Goal: Check status: Check status

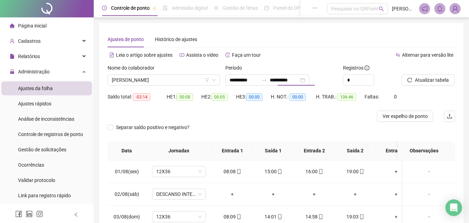
scroll to position [308, 0]
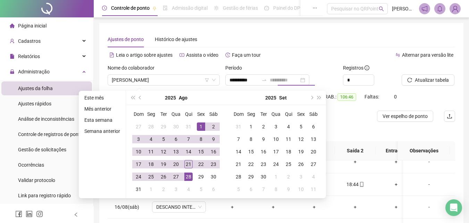
type input "**********"
click at [186, 164] on div "21" at bounding box center [188, 164] width 8 height 8
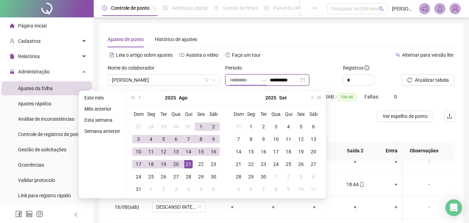
type input "**********"
click at [187, 78] on span "[PERSON_NAME]" at bounding box center [164, 80] width 104 height 10
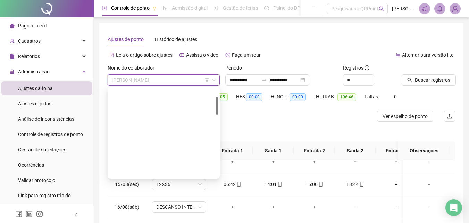
scroll to position [0, 0]
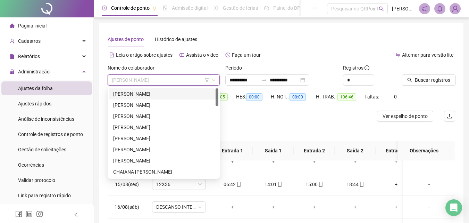
click at [179, 95] on div "[PERSON_NAME]" at bounding box center [163, 94] width 101 height 8
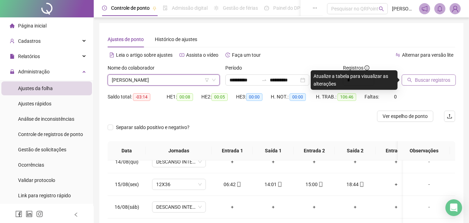
click at [445, 80] on span "Buscar registros" at bounding box center [432, 80] width 35 height 8
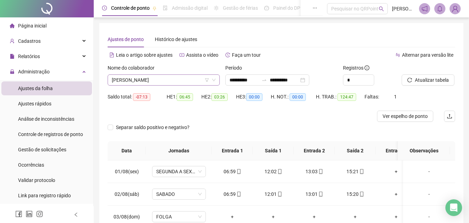
click at [187, 78] on span "[PERSON_NAME]" at bounding box center [164, 80] width 104 height 10
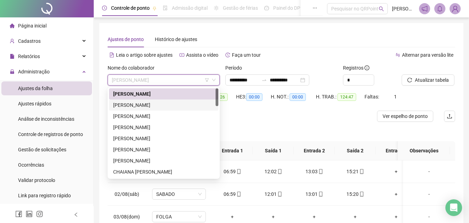
click at [183, 104] on div "[PERSON_NAME]" at bounding box center [163, 105] width 101 height 8
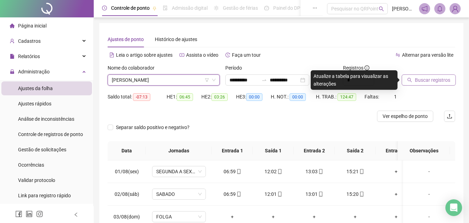
click at [429, 81] on span "Buscar registros" at bounding box center [432, 80] width 35 height 8
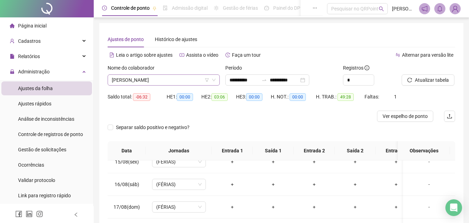
click at [189, 80] on span "[PERSON_NAME]" at bounding box center [164, 80] width 104 height 10
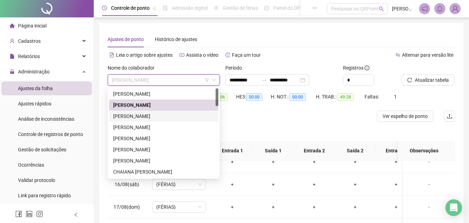
click at [146, 117] on div "[PERSON_NAME]" at bounding box center [163, 116] width 101 height 8
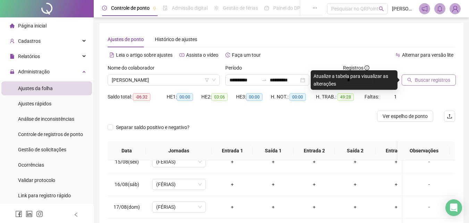
click at [432, 79] on span "Buscar registros" at bounding box center [432, 80] width 35 height 8
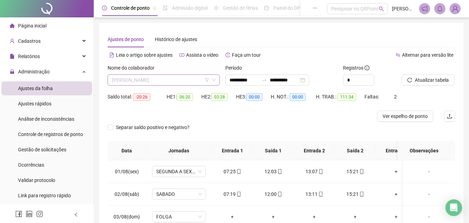
click at [192, 80] on span "[PERSON_NAME]" at bounding box center [164, 80] width 104 height 10
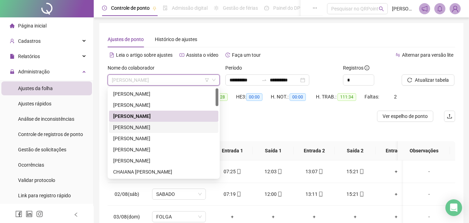
click at [140, 125] on div "[PERSON_NAME]" at bounding box center [163, 127] width 101 height 8
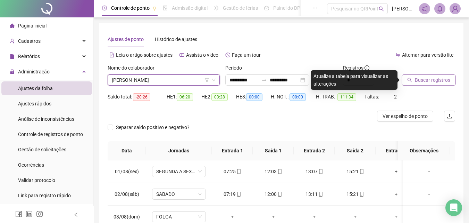
click at [424, 80] on span "Buscar registros" at bounding box center [432, 80] width 35 height 8
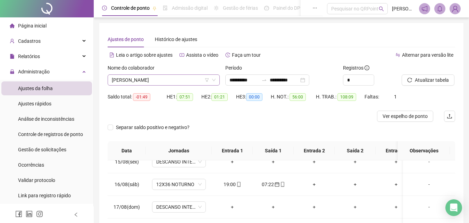
click at [184, 77] on span "[PERSON_NAME]" at bounding box center [164, 80] width 104 height 10
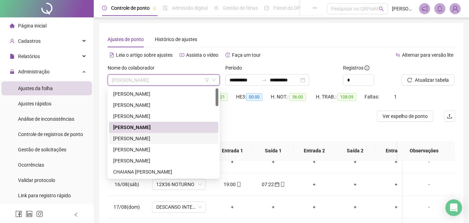
click at [152, 137] on div "[PERSON_NAME]" at bounding box center [163, 138] width 101 height 8
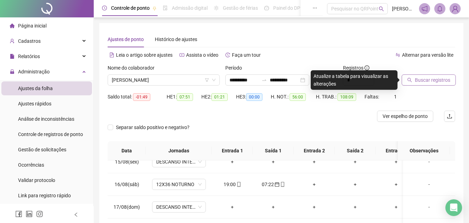
click at [415, 78] on span "Buscar registros" at bounding box center [432, 80] width 35 height 8
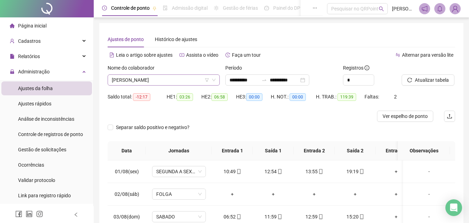
click at [197, 79] on span "[PERSON_NAME]" at bounding box center [164, 80] width 104 height 10
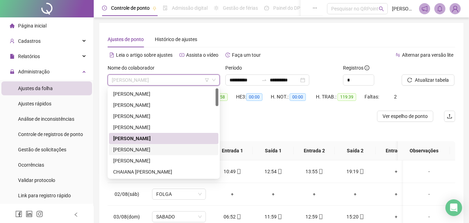
click at [187, 148] on div "[PERSON_NAME]" at bounding box center [163, 150] width 101 height 8
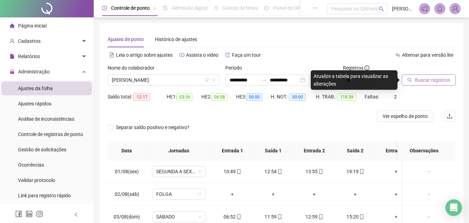
click at [436, 82] on span "Buscar registros" at bounding box center [432, 80] width 35 height 8
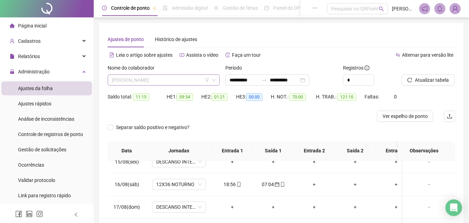
click at [193, 81] on span "[PERSON_NAME]" at bounding box center [164, 80] width 104 height 10
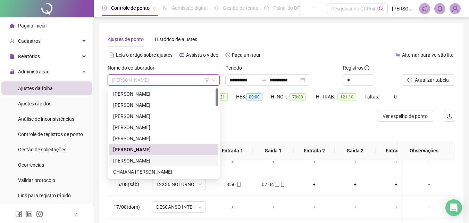
click at [150, 162] on div "[PERSON_NAME]" at bounding box center [163, 161] width 101 height 8
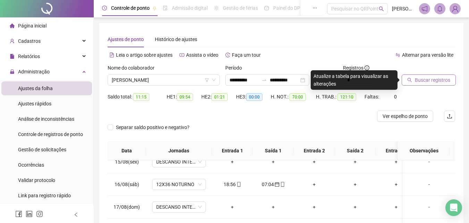
click at [418, 82] on span "Buscar registros" at bounding box center [432, 80] width 35 height 8
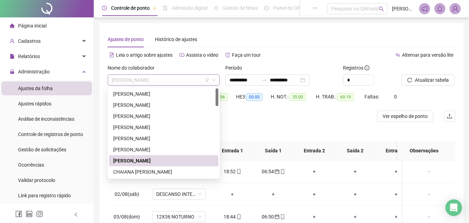
click at [200, 77] on span "[PERSON_NAME]" at bounding box center [164, 80] width 104 height 10
click at [167, 174] on div "CHAIANA [PERSON_NAME]" at bounding box center [163, 172] width 101 height 8
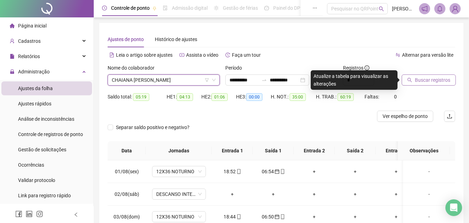
click at [441, 80] on span "Buscar registros" at bounding box center [432, 80] width 35 height 8
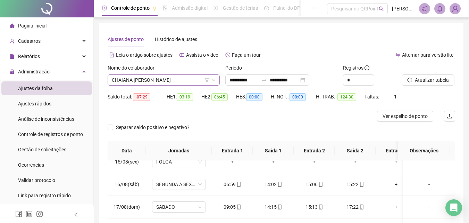
click at [191, 81] on span "CHAIANA [PERSON_NAME]" at bounding box center [164, 80] width 104 height 10
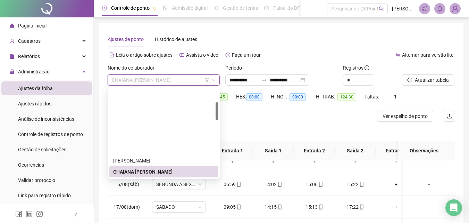
scroll to position [69, 0]
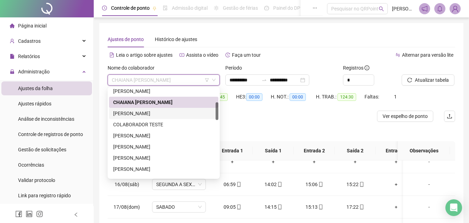
click at [160, 115] on div "[PERSON_NAME]" at bounding box center [163, 113] width 101 height 8
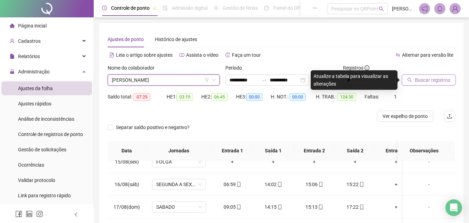
click at [433, 78] on span "Buscar registros" at bounding box center [432, 80] width 35 height 8
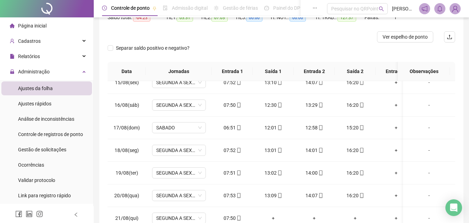
scroll to position [20, 0]
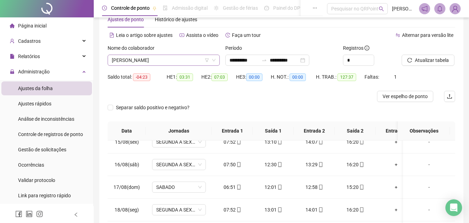
click at [200, 58] on span "[PERSON_NAME]" at bounding box center [164, 60] width 104 height 10
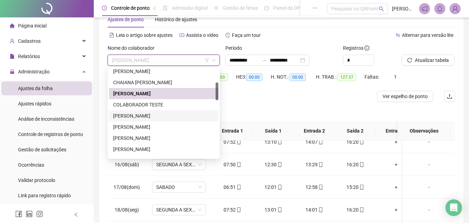
drag, startPoint x: 155, startPoint y: 116, endPoint x: 235, endPoint y: 100, distance: 81.4
click at [156, 116] on div "[PERSON_NAME]" at bounding box center [163, 116] width 101 height 8
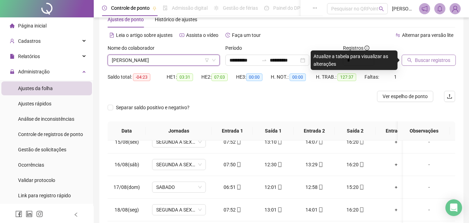
click at [439, 63] on span "Buscar registros" at bounding box center [432, 60] width 35 height 8
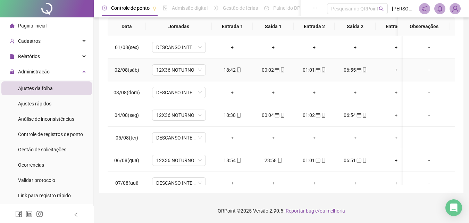
scroll to position [0, 0]
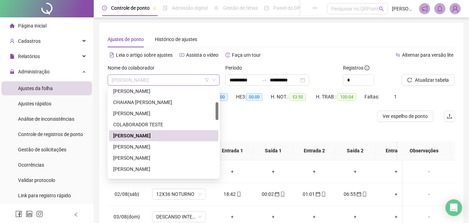
click at [177, 82] on span "[PERSON_NAME]" at bounding box center [164, 80] width 104 height 10
click at [151, 148] on div "[PERSON_NAME]" at bounding box center [163, 147] width 101 height 8
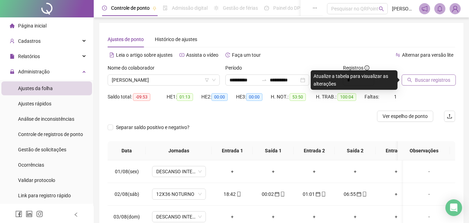
click at [440, 80] on span "Buscar registros" at bounding box center [432, 80] width 35 height 8
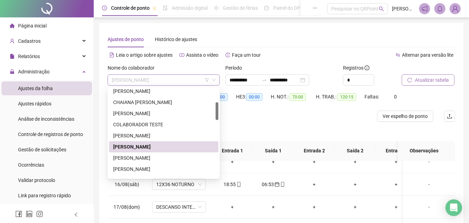
click at [194, 80] on span "[PERSON_NAME]" at bounding box center [164, 80] width 104 height 10
click at [149, 158] on div "[PERSON_NAME]" at bounding box center [163, 158] width 101 height 8
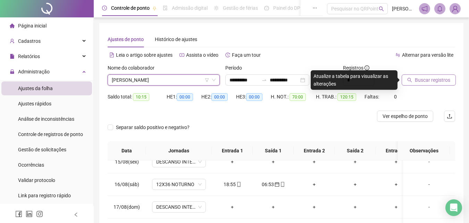
click at [438, 81] on span "Buscar registros" at bounding box center [432, 80] width 35 height 8
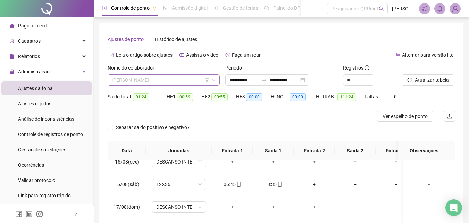
click at [181, 76] on span "[PERSON_NAME]" at bounding box center [164, 80] width 104 height 10
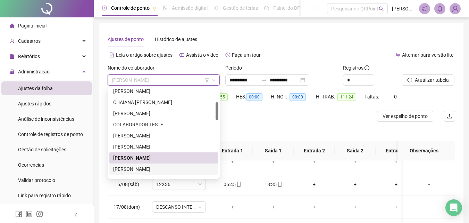
drag, startPoint x: 158, startPoint y: 168, endPoint x: 210, endPoint y: 149, distance: 55.2
click at [158, 168] on div "[PERSON_NAME]" at bounding box center [163, 169] width 101 height 8
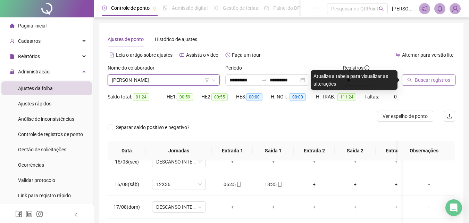
click at [420, 76] on button "Buscar registros" at bounding box center [429, 79] width 54 height 11
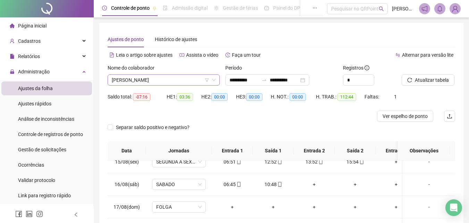
click at [164, 78] on span "[PERSON_NAME]" at bounding box center [164, 80] width 104 height 10
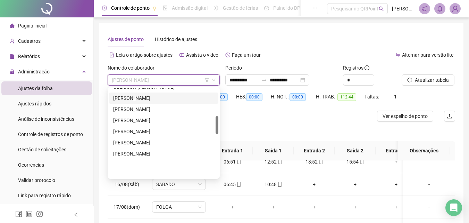
scroll to position [139, 0]
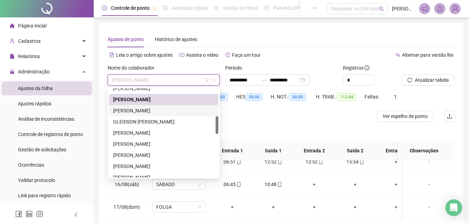
click at [152, 110] on div "[PERSON_NAME]" at bounding box center [163, 111] width 101 height 8
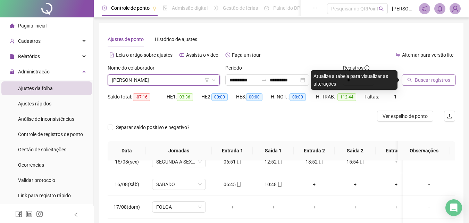
click at [445, 81] on span "Buscar registros" at bounding box center [432, 80] width 35 height 8
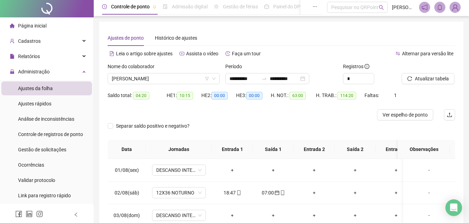
scroll to position [0, 0]
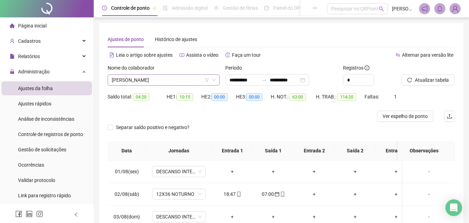
click at [201, 80] on span "[PERSON_NAME]" at bounding box center [164, 80] width 104 height 10
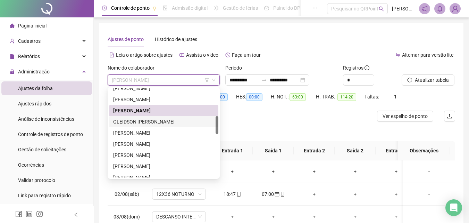
click at [174, 124] on div "GLEIDSON [PERSON_NAME]" at bounding box center [163, 122] width 101 height 8
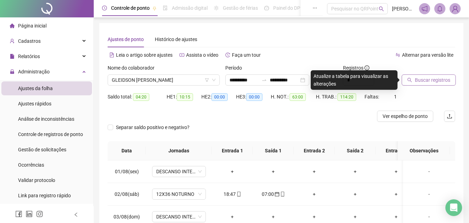
click at [435, 78] on span "Buscar registros" at bounding box center [432, 80] width 35 height 8
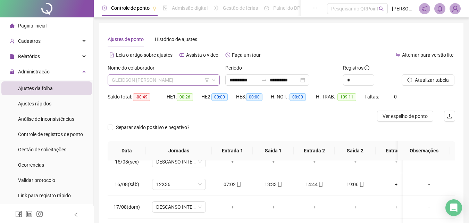
click at [192, 80] on span "GLEIDSON [PERSON_NAME]" at bounding box center [164, 80] width 104 height 10
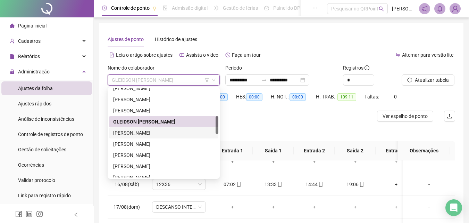
click at [165, 133] on div "[PERSON_NAME]" at bounding box center [163, 133] width 101 height 8
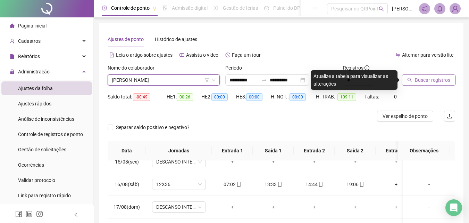
click at [437, 81] on span "Buscar registros" at bounding box center [432, 80] width 35 height 8
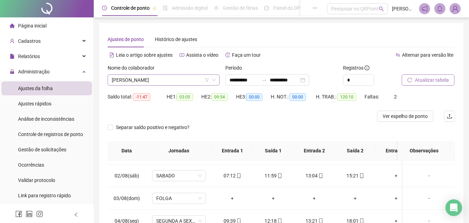
click at [190, 82] on span "[PERSON_NAME]" at bounding box center [164, 80] width 104 height 10
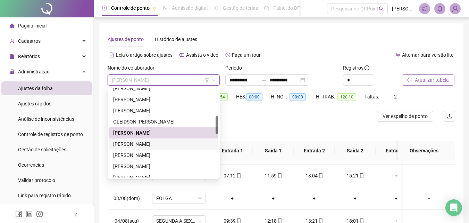
drag, startPoint x: 161, startPoint y: 145, endPoint x: 217, endPoint y: 126, distance: 59.5
click at [161, 144] on div "[PERSON_NAME]" at bounding box center [163, 144] width 101 height 8
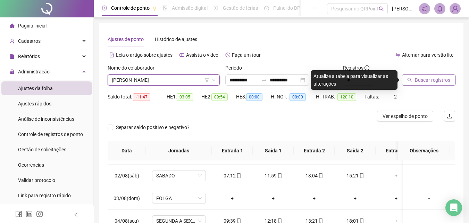
click at [436, 77] on span "Buscar registros" at bounding box center [432, 80] width 35 height 8
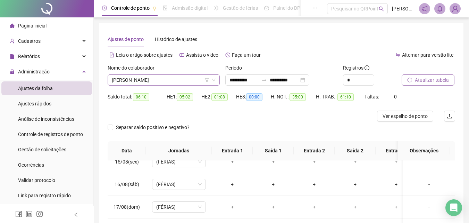
click at [195, 77] on span "[PERSON_NAME]" at bounding box center [164, 80] width 104 height 10
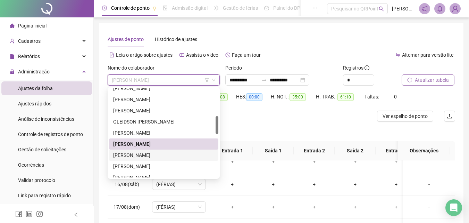
click at [146, 154] on div "[PERSON_NAME]" at bounding box center [163, 155] width 101 height 8
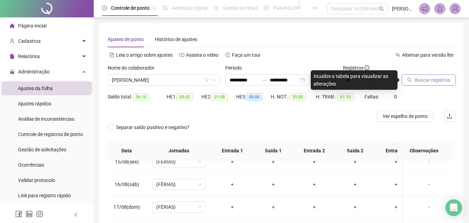
click at [430, 81] on span "Buscar registros" at bounding box center [432, 80] width 35 height 8
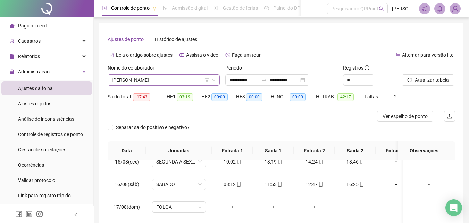
click at [184, 78] on span "[PERSON_NAME]" at bounding box center [164, 80] width 104 height 10
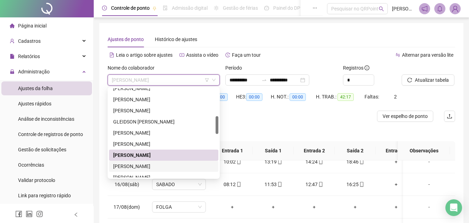
click at [154, 167] on div "[PERSON_NAME]" at bounding box center [163, 166] width 101 height 8
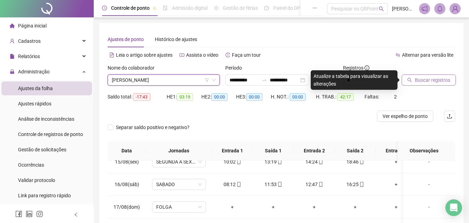
click at [432, 79] on span "Buscar registros" at bounding box center [432, 80] width 35 height 8
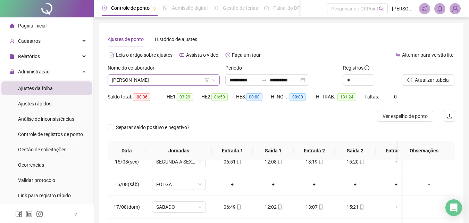
click at [190, 77] on span "[PERSON_NAME]" at bounding box center [164, 80] width 104 height 10
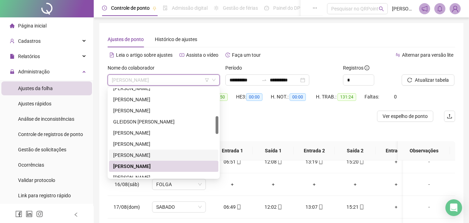
scroll to position [174, 0]
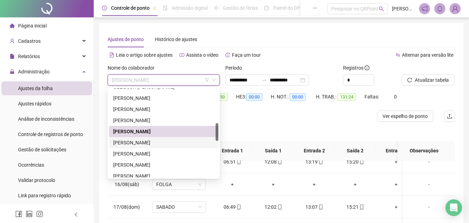
click at [157, 141] on div "[PERSON_NAME]" at bounding box center [163, 143] width 101 height 8
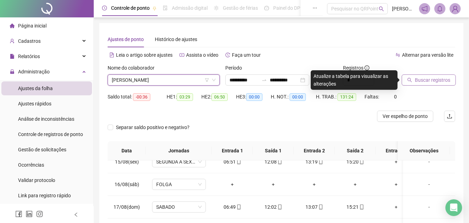
click at [424, 83] on span "Buscar registros" at bounding box center [432, 80] width 35 height 8
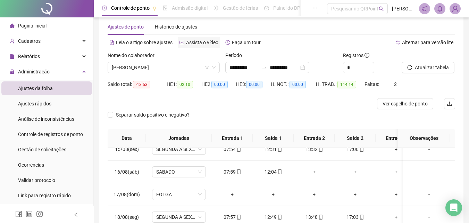
scroll to position [0, 0]
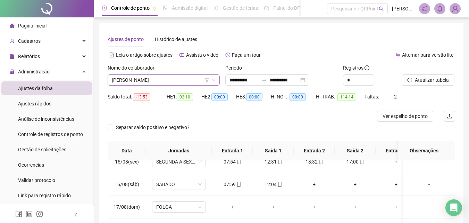
click at [191, 82] on span "[PERSON_NAME]" at bounding box center [164, 80] width 104 height 10
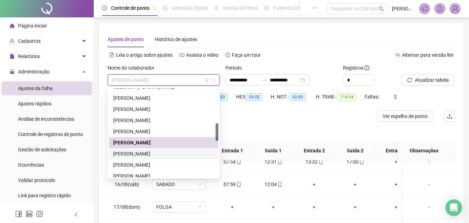
click at [156, 154] on div "[PERSON_NAME]" at bounding box center [163, 154] width 101 height 8
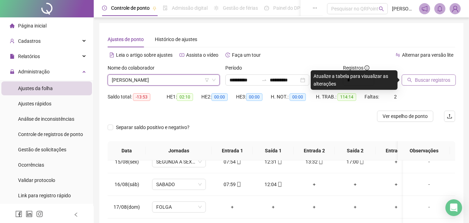
drag, startPoint x: 439, startPoint y: 80, endPoint x: 434, endPoint y: 82, distance: 5.8
click at [439, 81] on span "Buscar registros" at bounding box center [432, 80] width 35 height 8
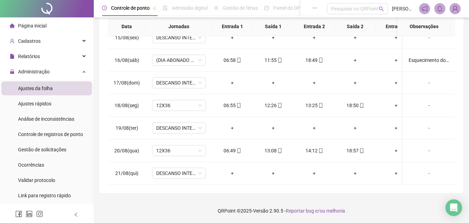
scroll to position [58, 0]
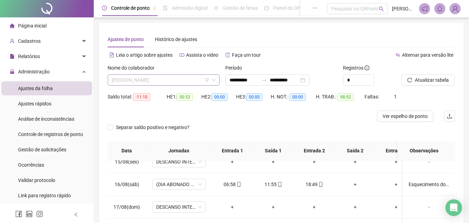
click at [192, 78] on span "[PERSON_NAME]" at bounding box center [164, 80] width 104 height 10
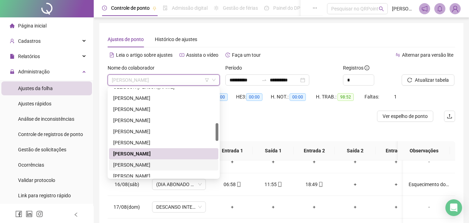
drag, startPoint x: 152, startPoint y: 163, endPoint x: 174, endPoint y: 151, distance: 24.9
click at [152, 163] on div "[PERSON_NAME]" at bounding box center [163, 165] width 101 height 8
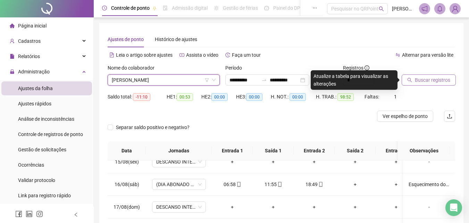
click at [434, 82] on span "Buscar registros" at bounding box center [432, 80] width 35 height 8
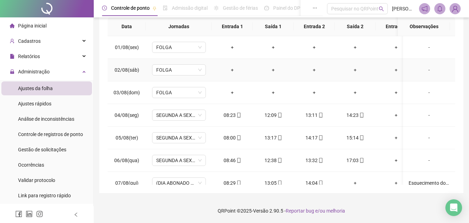
scroll to position [0, 0]
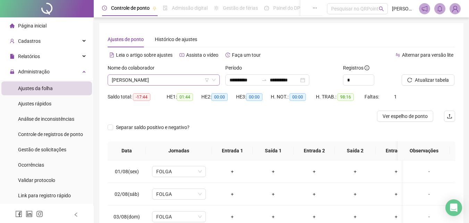
click at [188, 81] on span "[PERSON_NAME]" at bounding box center [164, 80] width 104 height 10
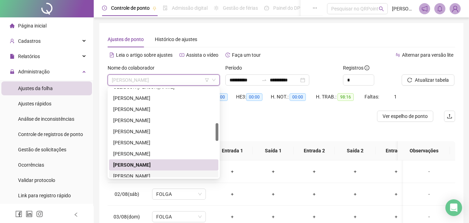
click at [155, 173] on div "[PERSON_NAME]" at bounding box center [163, 176] width 101 height 8
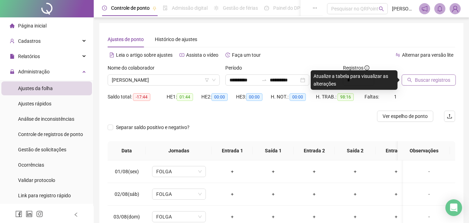
click at [430, 76] on span "Buscar registros" at bounding box center [432, 80] width 35 height 8
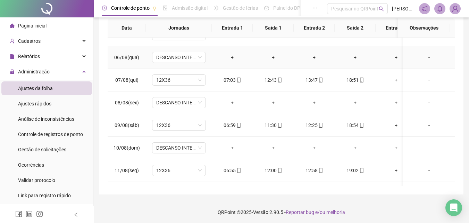
scroll to position [124, 0]
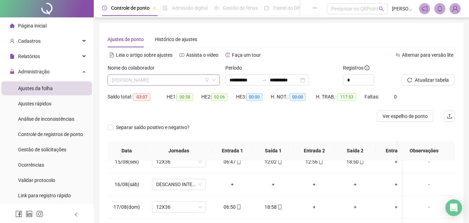
click at [193, 77] on span "[PERSON_NAME]" at bounding box center [164, 80] width 104 height 10
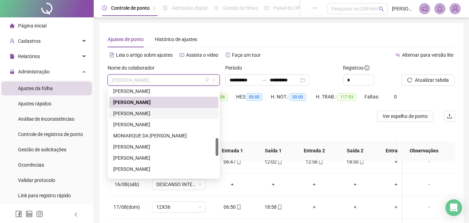
click at [158, 111] on div "[PERSON_NAME]" at bounding box center [163, 113] width 101 height 8
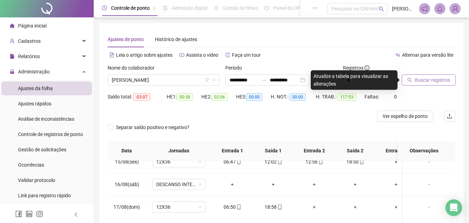
click at [434, 80] on span "Buscar registros" at bounding box center [432, 80] width 35 height 8
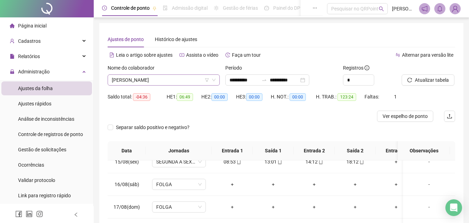
click at [189, 77] on span "[PERSON_NAME]" at bounding box center [164, 80] width 104 height 10
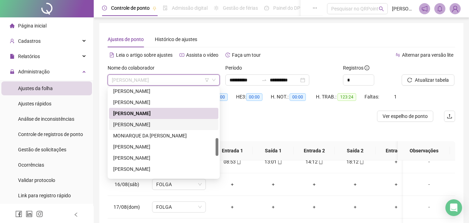
click at [173, 125] on div "[PERSON_NAME]" at bounding box center [163, 125] width 101 height 8
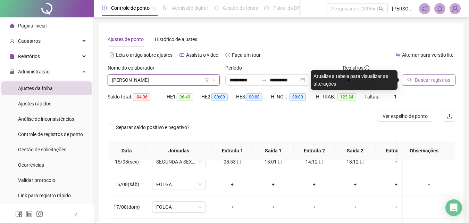
click at [438, 82] on span "Buscar registros" at bounding box center [432, 80] width 35 height 8
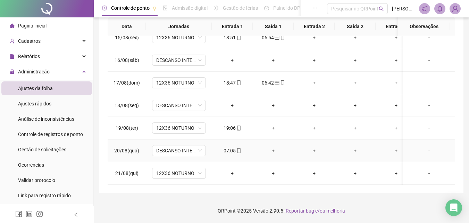
click at [223, 147] on div "07:05" at bounding box center [232, 151] width 30 height 8
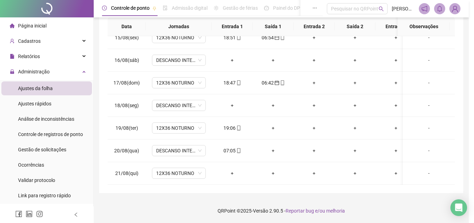
type input "**********"
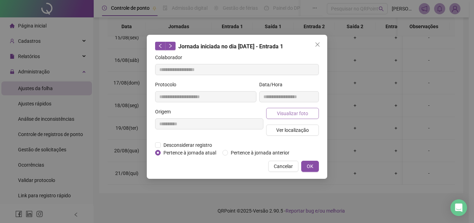
click at [300, 111] on span "Visualizar foto" at bounding box center [292, 113] width 31 height 8
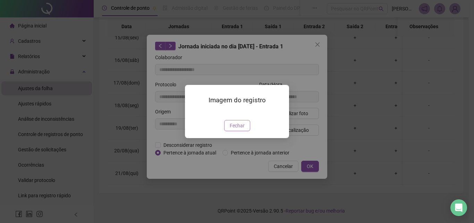
click at [235, 129] on span "Fechar" at bounding box center [237, 126] width 15 height 8
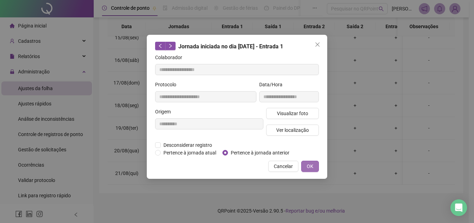
click at [308, 163] on span "OK" at bounding box center [310, 166] width 7 height 8
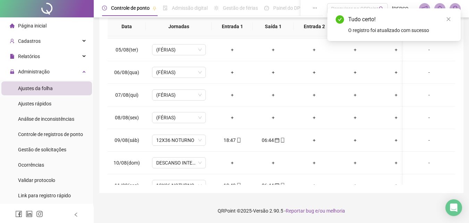
scroll to position [38, 0]
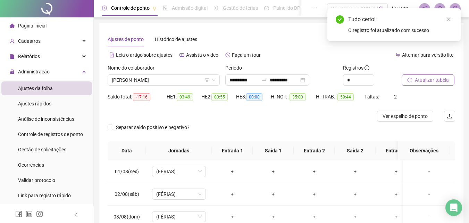
click at [423, 82] on span "Atualizar tabela" at bounding box center [432, 80] width 34 height 8
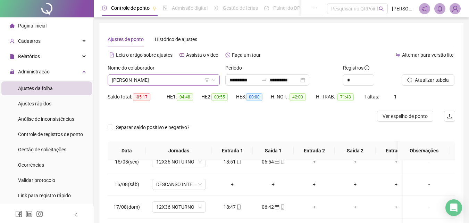
click at [178, 82] on span "[PERSON_NAME]" at bounding box center [164, 80] width 104 height 10
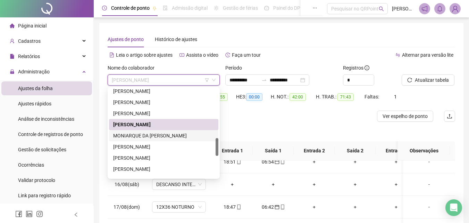
click at [156, 133] on div "MONIARQUE DA [PERSON_NAME]" at bounding box center [163, 136] width 101 height 8
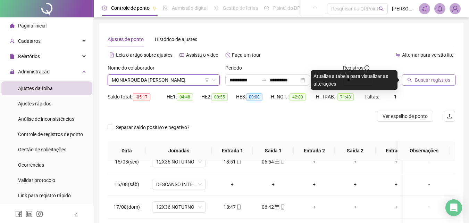
click at [436, 82] on span "Buscar registros" at bounding box center [432, 80] width 35 height 8
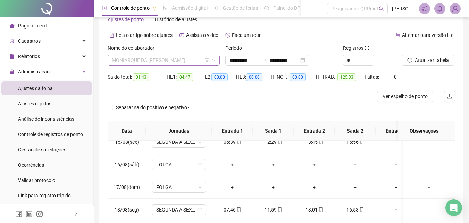
click at [193, 59] on span "MONIARQUE DA [PERSON_NAME]" at bounding box center [164, 60] width 104 height 10
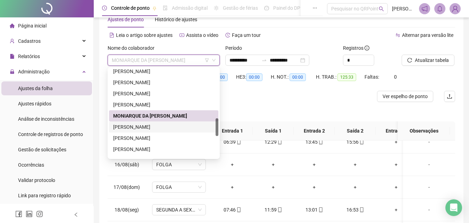
click at [171, 129] on div "[PERSON_NAME]" at bounding box center [163, 127] width 101 height 8
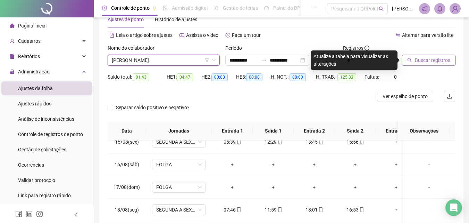
click at [429, 61] on span "Buscar registros" at bounding box center [432, 60] width 35 height 8
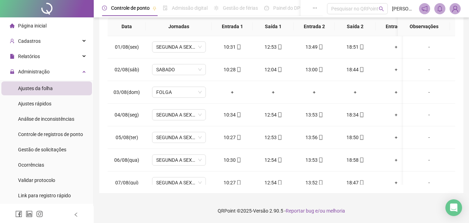
scroll to position [0, 0]
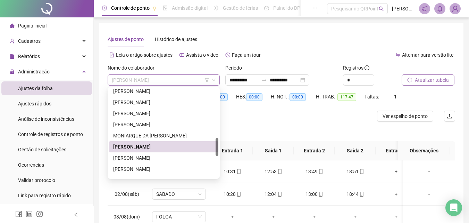
click at [187, 78] on span "[PERSON_NAME]" at bounding box center [164, 80] width 104 height 10
click at [155, 158] on div "[PERSON_NAME]" at bounding box center [163, 158] width 101 height 8
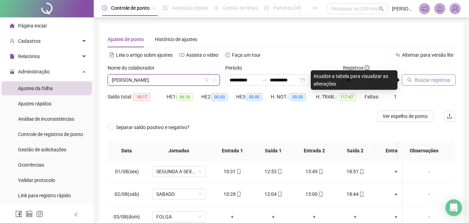
click at [439, 82] on span "Buscar registros" at bounding box center [432, 80] width 35 height 8
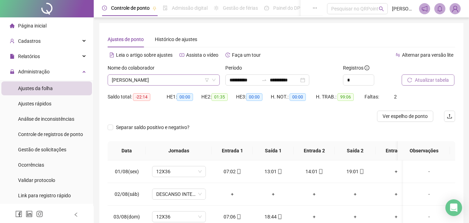
click at [189, 77] on span "[PERSON_NAME]" at bounding box center [164, 80] width 104 height 10
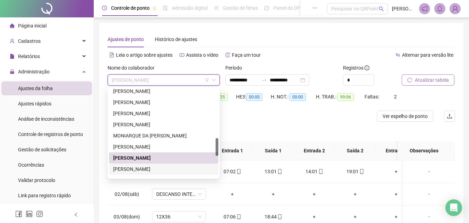
click at [166, 169] on div "[PERSON_NAME]" at bounding box center [163, 169] width 101 height 8
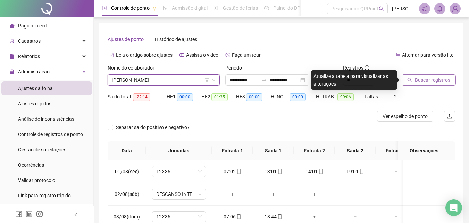
click at [432, 78] on span "Buscar registros" at bounding box center [432, 80] width 35 height 8
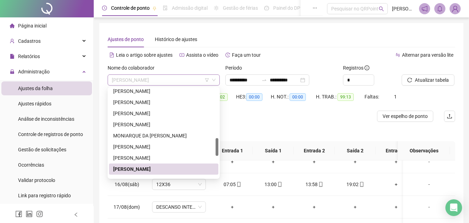
click at [202, 75] on div "[PERSON_NAME]" at bounding box center [164, 79] width 112 height 11
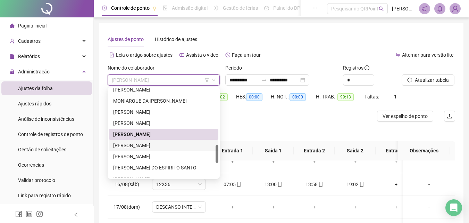
click at [158, 144] on div "[PERSON_NAME]" at bounding box center [163, 145] width 101 height 8
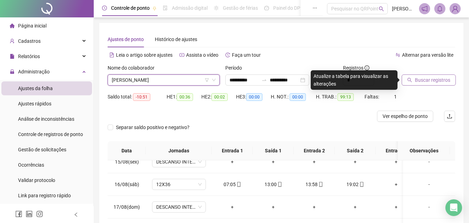
click at [428, 79] on span "Buscar registros" at bounding box center [432, 80] width 35 height 8
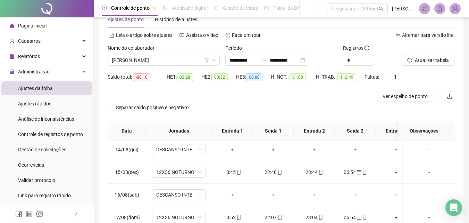
scroll to position [262, 0]
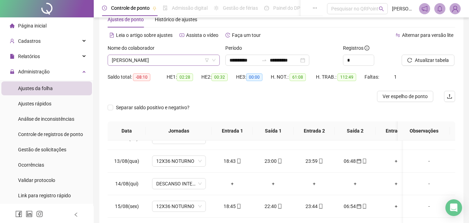
click at [177, 57] on span "[PERSON_NAME]" at bounding box center [164, 60] width 104 height 10
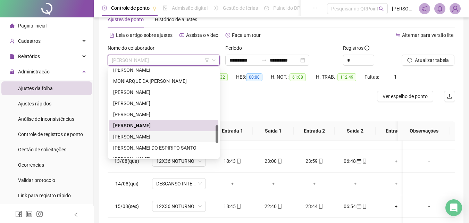
click at [154, 136] on div "[PERSON_NAME]" at bounding box center [163, 137] width 101 height 8
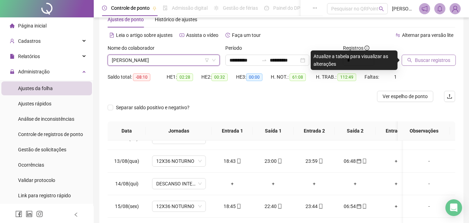
click at [444, 62] on span "Buscar registros" at bounding box center [432, 60] width 35 height 8
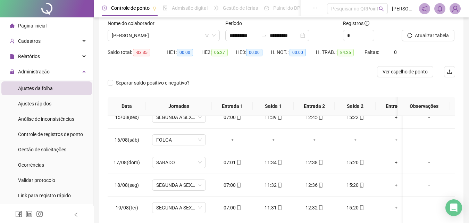
scroll to position [0, 0]
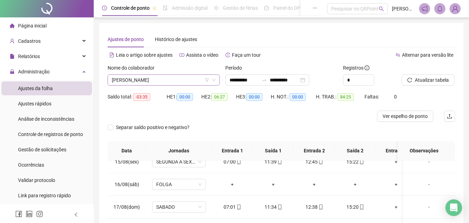
click at [175, 77] on span "[PERSON_NAME]" at bounding box center [164, 80] width 104 height 10
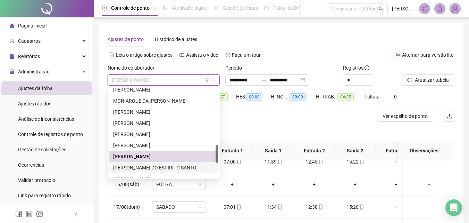
click at [154, 169] on div "[PERSON_NAME] DO ESPIRITO SANTO" at bounding box center [163, 168] width 101 height 8
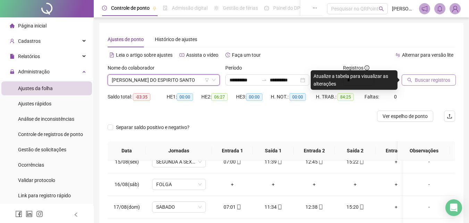
click at [425, 83] on span "Buscar registros" at bounding box center [432, 80] width 35 height 8
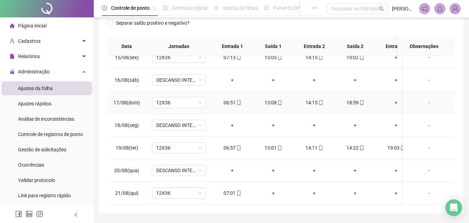
scroll to position [124, 0]
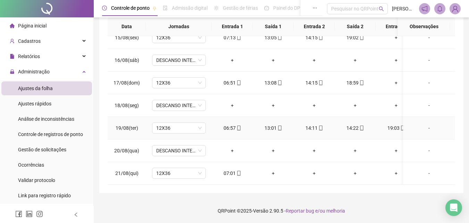
click at [354, 124] on div "14:22" at bounding box center [355, 128] width 30 height 8
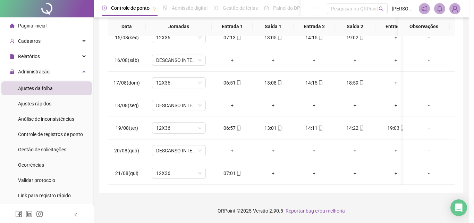
type input "**********"
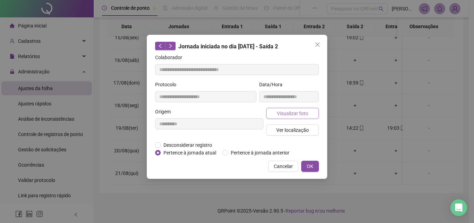
click at [291, 114] on span "Visualizar foto" at bounding box center [292, 113] width 31 height 8
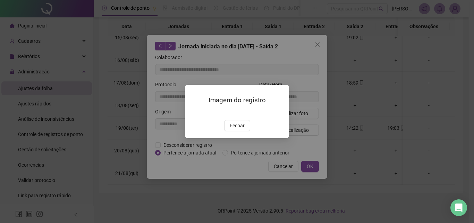
drag, startPoint x: 232, startPoint y: 165, endPoint x: 211, endPoint y: 157, distance: 22.1
click at [230, 129] on span "Fechar" at bounding box center [237, 126] width 15 height 8
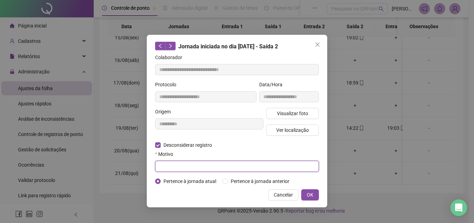
click at [175, 163] on input "text" at bounding box center [237, 165] width 164 height 11
type input "****"
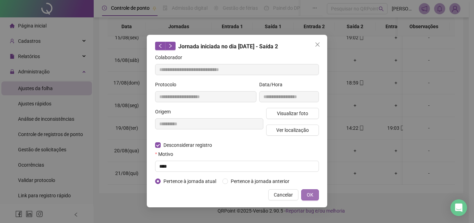
click at [310, 191] on span "OK" at bounding box center [310, 195] width 7 height 8
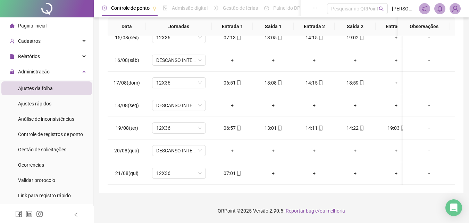
scroll to position [0, 0]
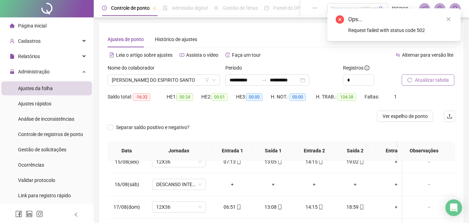
click at [431, 80] on span "Atualizar tabela" at bounding box center [432, 80] width 34 height 8
click at [450, 21] on icon "close" at bounding box center [448, 19] width 5 height 5
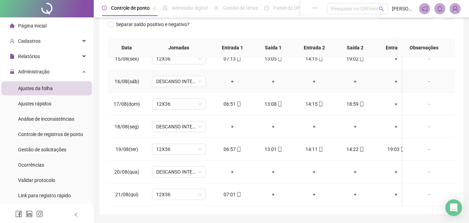
scroll to position [104, 0]
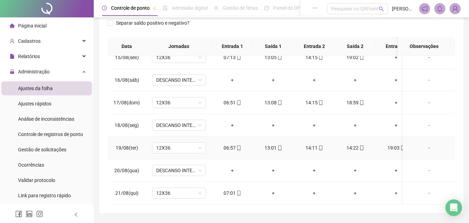
click at [350, 144] on div "14:22" at bounding box center [355, 148] width 30 height 8
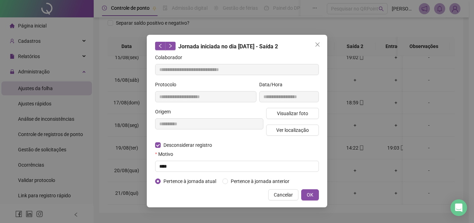
click at [310, 192] on span "OK" at bounding box center [310, 195] width 7 height 8
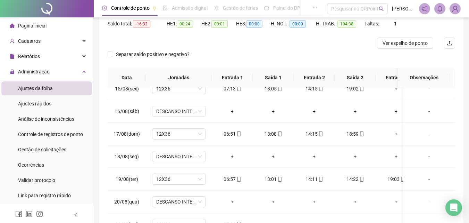
scroll to position [0, 0]
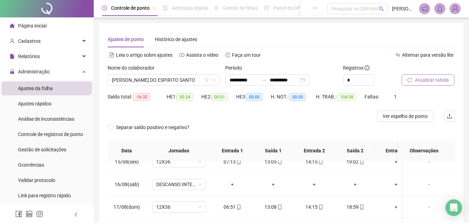
click at [433, 81] on span "Atualizar tabela" at bounding box center [432, 80] width 34 height 8
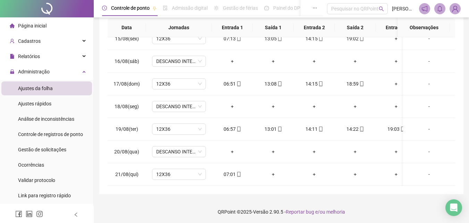
scroll to position [124, 0]
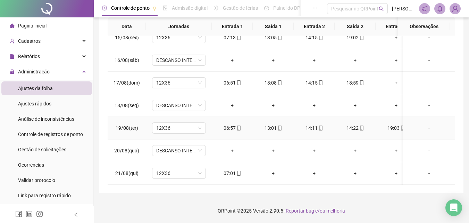
click at [392, 124] on div "19:03" at bounding box center [396, 128] width 30 height 8
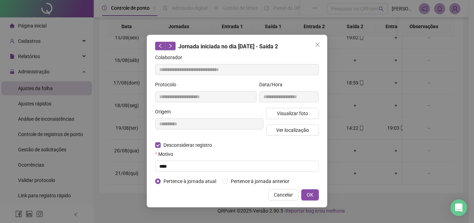
type input "**********"
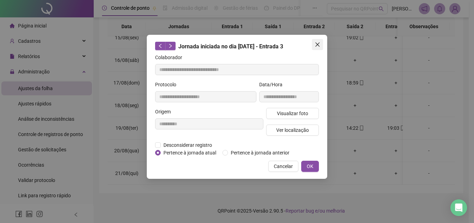
click at [319, 42] on icon "close" at bounding box center [318, 45] width 6 height 6
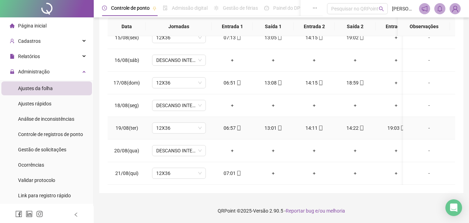
click at [353, 124] on div "14:22" at bounding box center [355, 128] width 30 height 8
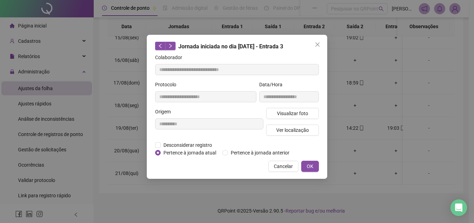
type input "**********"
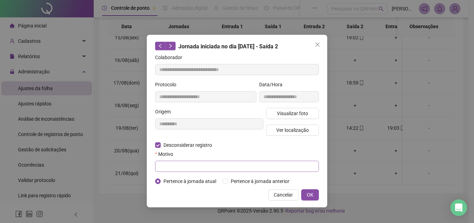
click at [165, 160] on div "Motivo" at bounding box center [237, 161] width 164 height 22
click at [166, 164] on input "text" at bounding box center [237, 165] width 164 height 11
type input "****"
click at [307, 191] on span "OK" at bounding box center [310, 195] width 7 height 8
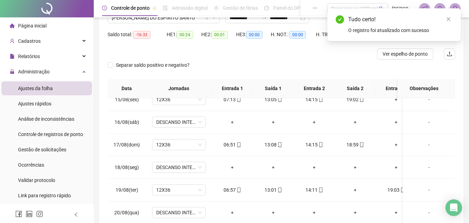
scroll to position [0, 0]
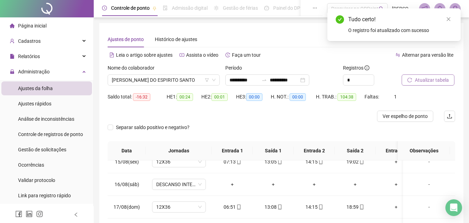
click at [432, 78] on span "Atualizar tabela" at bounding box center [432, 80] width 34 height 8
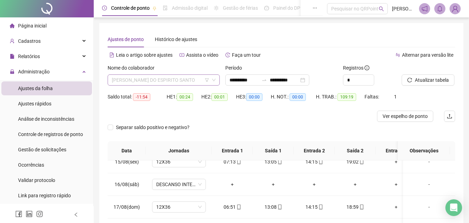
click at [198, 80] on span "[PERSON_NAME] DO ESPIRITO SANTO" at bounding box center [164, 80] width 104 height 10
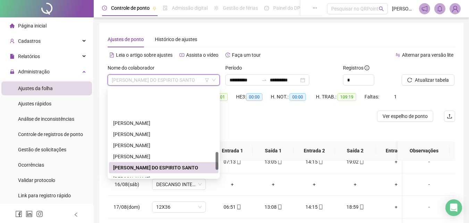
scroll to position [317, 0]
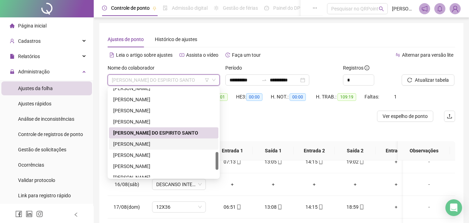
click at [181, 143] on div "[PERSON_NAME]" at bounding box center [163, 144] width 101 height 8
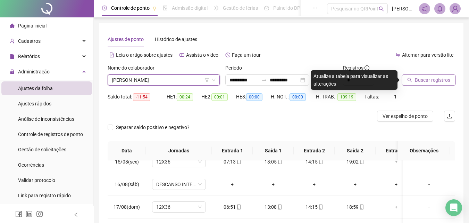
click at [417, 81] on span "Buscar registros" at bounding box center [432, 80] width 35 height 8
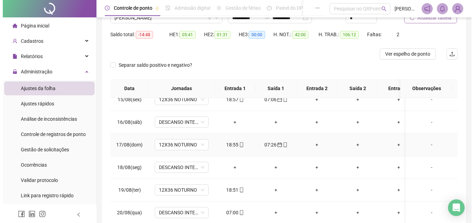
scroll to position [104, 0]
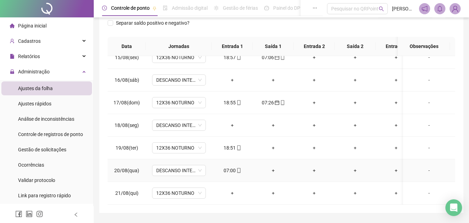
click at [226, 166] on div "07:00" at bounding box center [232, 170] width 30 height 8
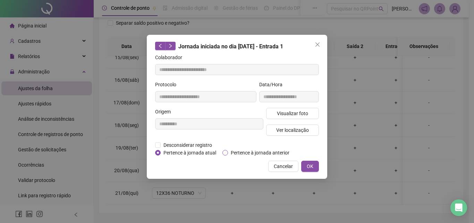
type input "**********"
click at [292, 113] on span "Visualizar foto" at bounding box center [292, 113] width 31 height 8
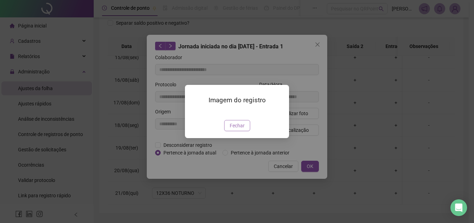
click at [250, 131] on button "Fechar" at bounding box center [237, 125] width 26 height 11
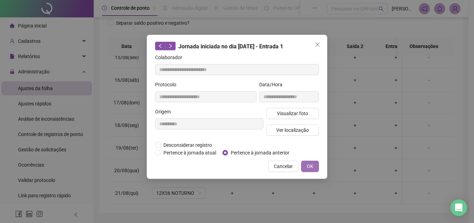
click at [307, 164] on span "OK" at bounding box center [310, 166] width 7 height 8
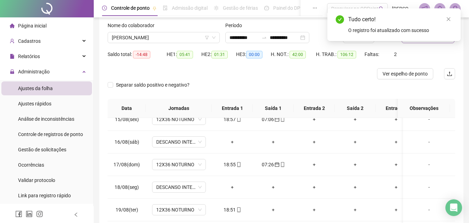
scroll to position [0, 0]
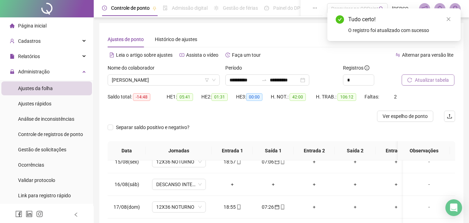
click at [438, 78] on span "Atualizar tabela" at bounding box center [432, 80] width 34 height 8
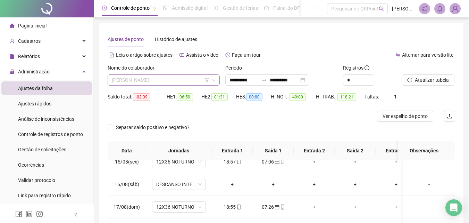
click at [183, 82] on span "[PERSON_NAME]" at bounding box center [164, 80] width 104 height 10
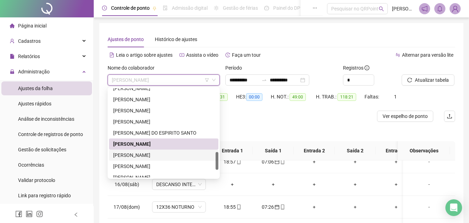
click at [163, 152] on div "[PERSON_NAME]" at bounding box center [163, 155] width 101 height 8
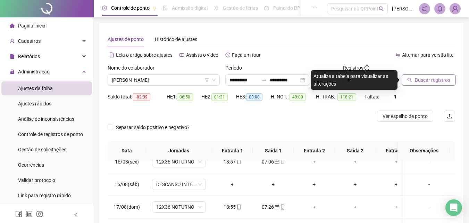
click at [444, 82] on span "Buscar registros" at bounding box center [432, 80] width 35 height 8
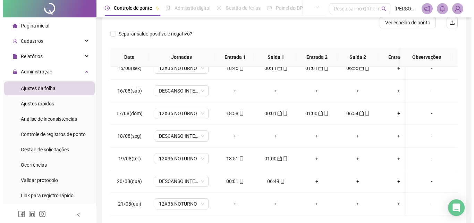
scroll to position [104, 0]
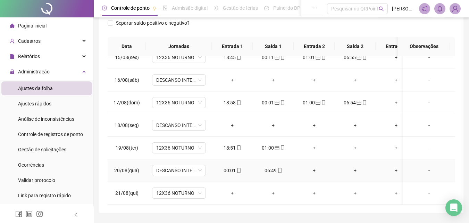
click at [231, 166] on div "00:01" at bounding box center [232, 170] width 30 height 8
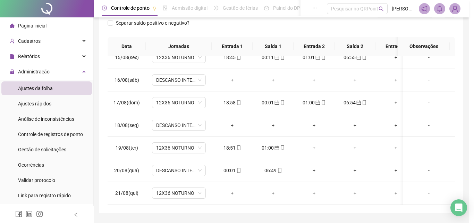
type input "**********"
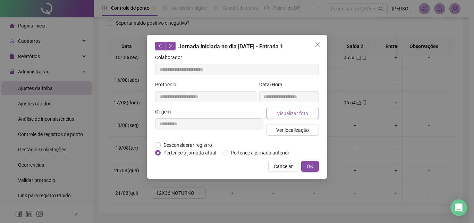
click at [294, 116] on span "Visualizar foto" at bounding box center [292, 113] width 31 height 8
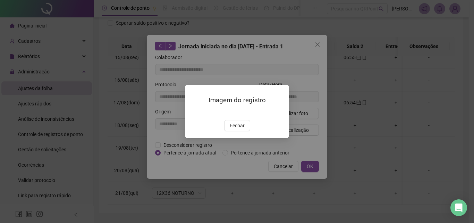
click at [240, 131] on button "Fechar" at bounding box center [237, 125] width 26 height 11
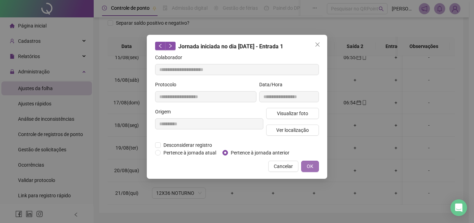
click at [308, 164] on span "OK" at bounding box center [310, 166] width 7 height 8
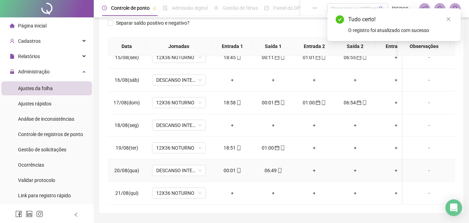
click at [270, 166] on div "06:49" at bounding box center [273, 170] width 30 height 8
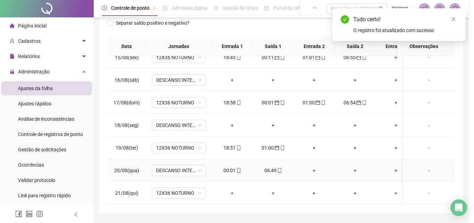
type input "**********"
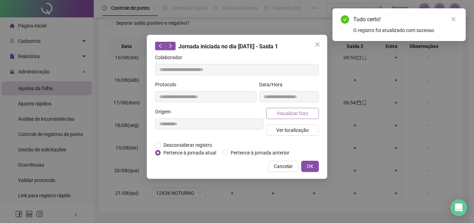
click at [306, 111] on span "Visualizar foto" at bounding box center [292, 113] width 31 height 8
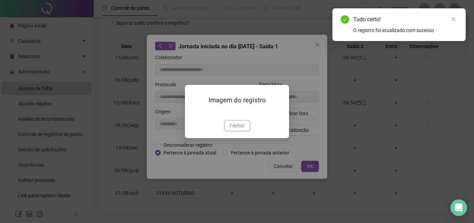
click at [242, 129] on span "Fechar" at bounding box center [237, 126] width 15 height 8
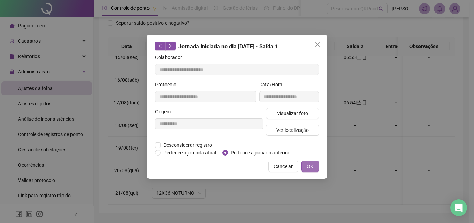
click at [309, 163] on span "OK" at bounding box center [310, 166] width 7 height 8
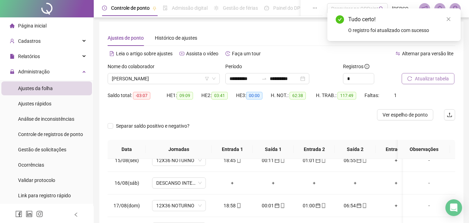
scroll to position [0, 0]
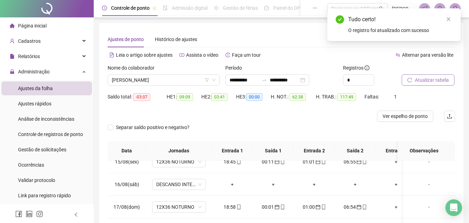
click at [425, 81] on span "Atualizar tabela" at bounding box center [432, 80] width 34 height 8
click at [425, 81] on body "**********" at bounding box center [234, 111] width 469 height 223
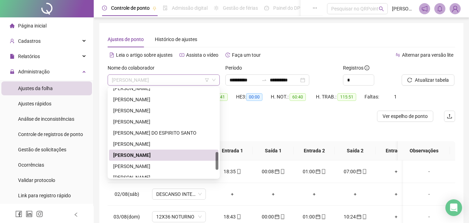
click at [183, 78] on span "[PERSON_NAME]" at bounding box center [164, 80] width 104 height 10
click at [164, 165] on div "[PERSON_NAME]" at bounding box center [163, 166] width 101 height 8
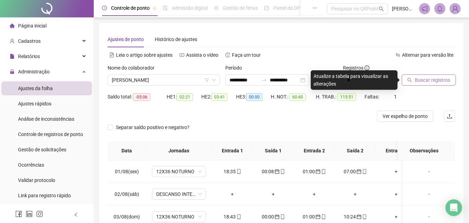
click at [428, 79] on span "Buscar registros" at bounding box center [432, 80] width 35 height 8
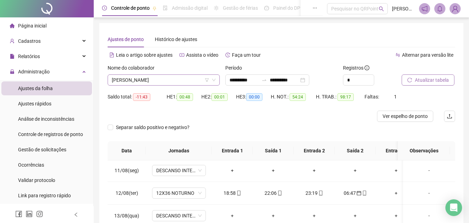
click at [195, 76] on span "[PERSON_NAME]" at bounding box center [164, 80] width 104 height 10
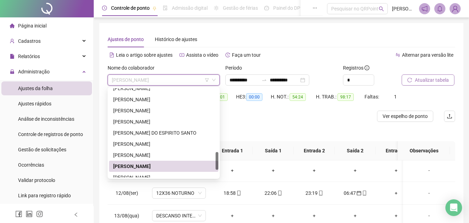
scroll to position [351, 0]
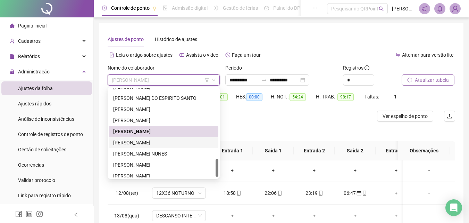
drag, startPoint x: 157, startPoint y: 143, endPoint x: 208, endPoint y: 128, distance: 53.0
click at [157, 143] on div "[PERSON_NAME]" at bounding box center [163, 143] width 101 height 8
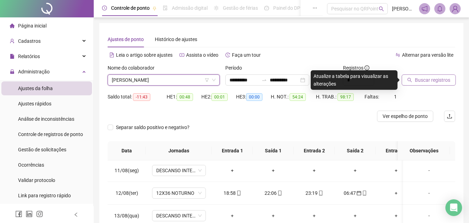
click at [436, 77] on span "Buscar registros" at bounding box center [432, 80] width 35 height 8
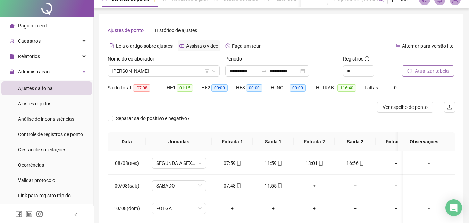
scroll to position [0, 0]
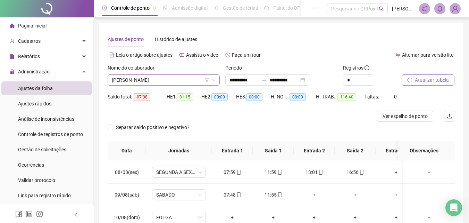
click at [185, 83] on span "[PERSON_NAME]" at bounding box center [164, 80] width 104 height 10
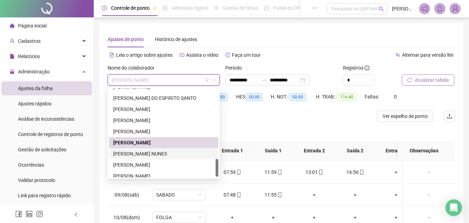
click at [166, 155] on div "[PERSON_NAME] NUNES" at bounding box center [163, 154] width 101 height 8
click at [166, 155] on th "Jornadas" at bounding box center [179, 150] width 66 height 19
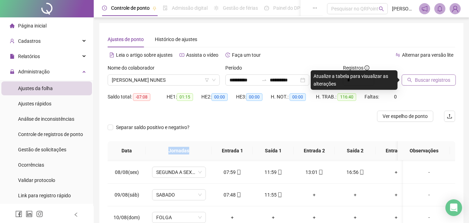
click at [438, 82] on span "Buscar registros" at bounding box center [432, 80] width 35 height 8
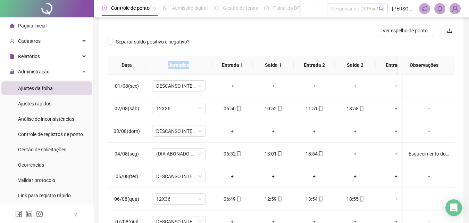
scroll to position [55, 0]
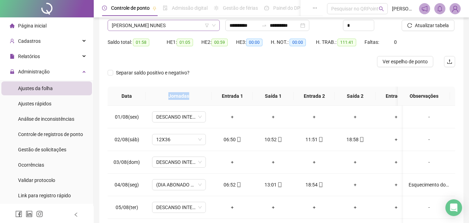
click at [176, 26] on span "[PERSON_NAME] NUNES" at bounding box center [164, 25] width 104 height 10
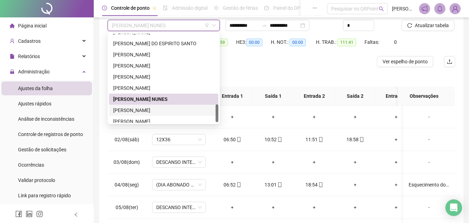
click at [149, 110] on div "[PERSON_NAME]" at bounding box center [163, 110] width 101 height 8
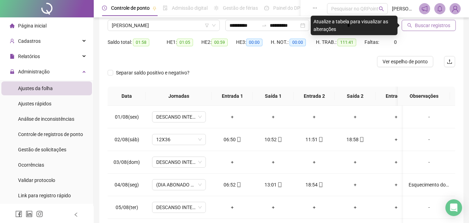
click at [438, 26] on span "Buscar registros" at bounding box center [432, 26] width 35 height 8
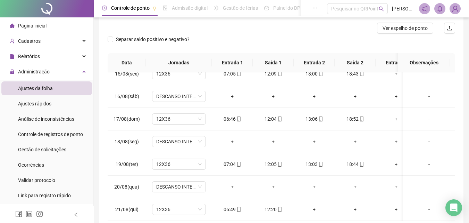
scroll to position [0, 0]
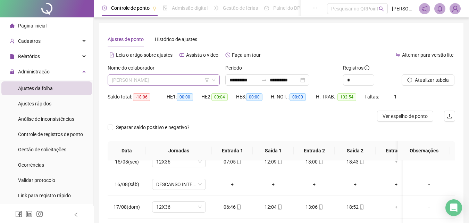
click at [183, 79] on span "[PERSON_NAME]" at bounding box center [164, 80] width 104 height 10
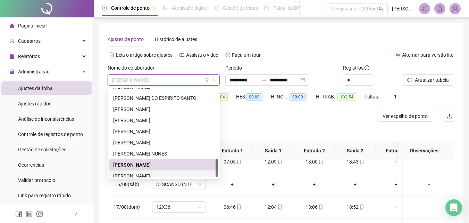
click at [160, 176] on div "[PERSON_NAME]" at bounding box center [163, 176] width 101 height 8
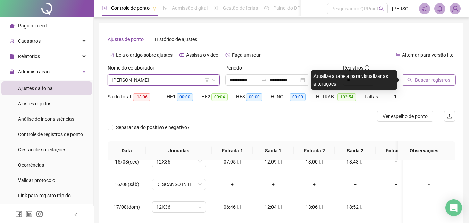
click at [432, 81] on span "Buscar registros" at bounding box center [432, 80] width 35 height 8
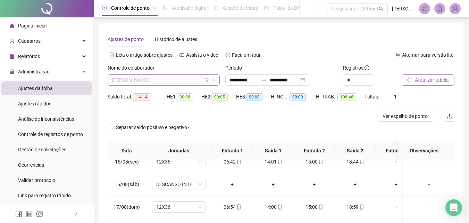
click at [181, 76] on span "[PERSON_NAME]" at bounding box center [164, 80] width 104 height 10
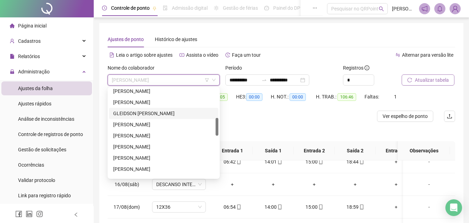
scroll to position [217, 0]
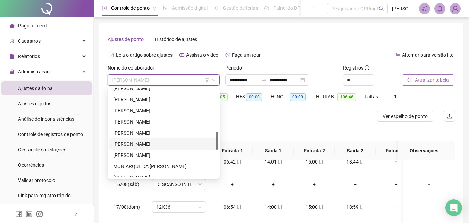
click at [155, 146] on div "[PERSON_NAME]" at bounding box center [163, 144] width 101 height 8
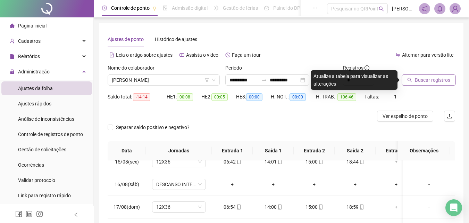
click at [413, 80] on button "Buscar registros" at bounding box center [429, 79] width 54 height 11
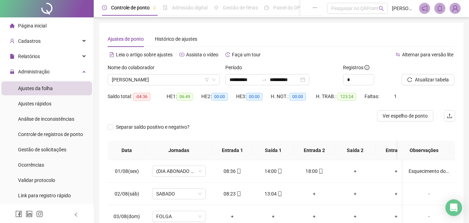
scroll to position [0, 0]
